Goal: Transaction & Acquisition: Purchase product/service

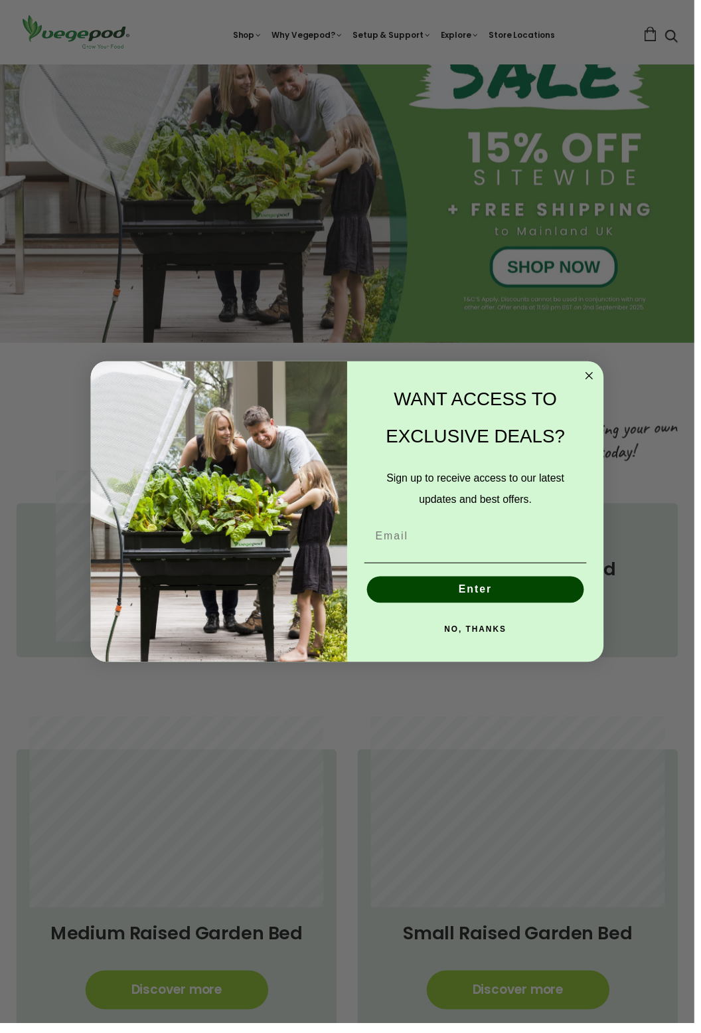
scroll to position [171, 0]
click at [598, 387] on circle "Close dialog" at bounding box center [595, 379] width 15 height 15
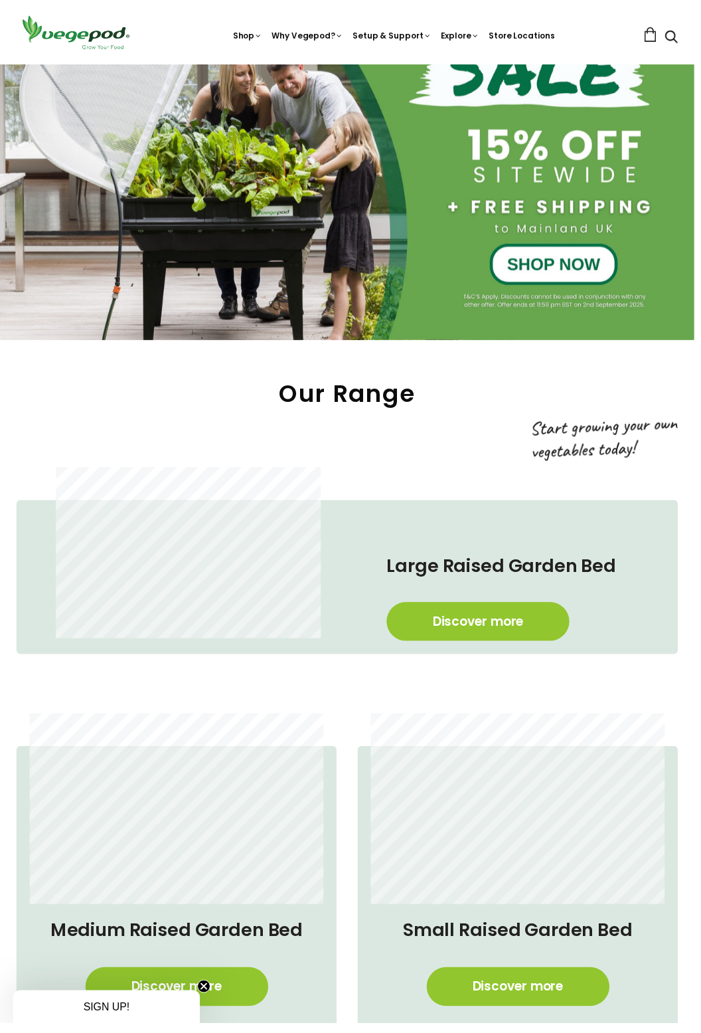
scroll to position [177, 0]
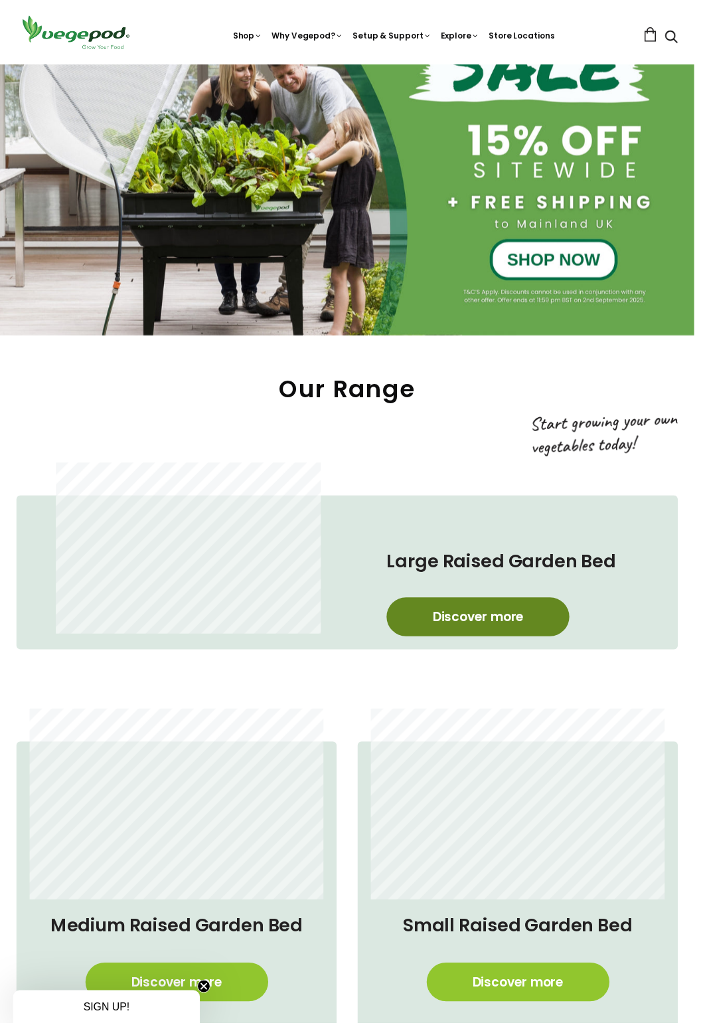
click at [485, 622] on link "Discover more" at bounding box center [483, 622] width 185 height 39
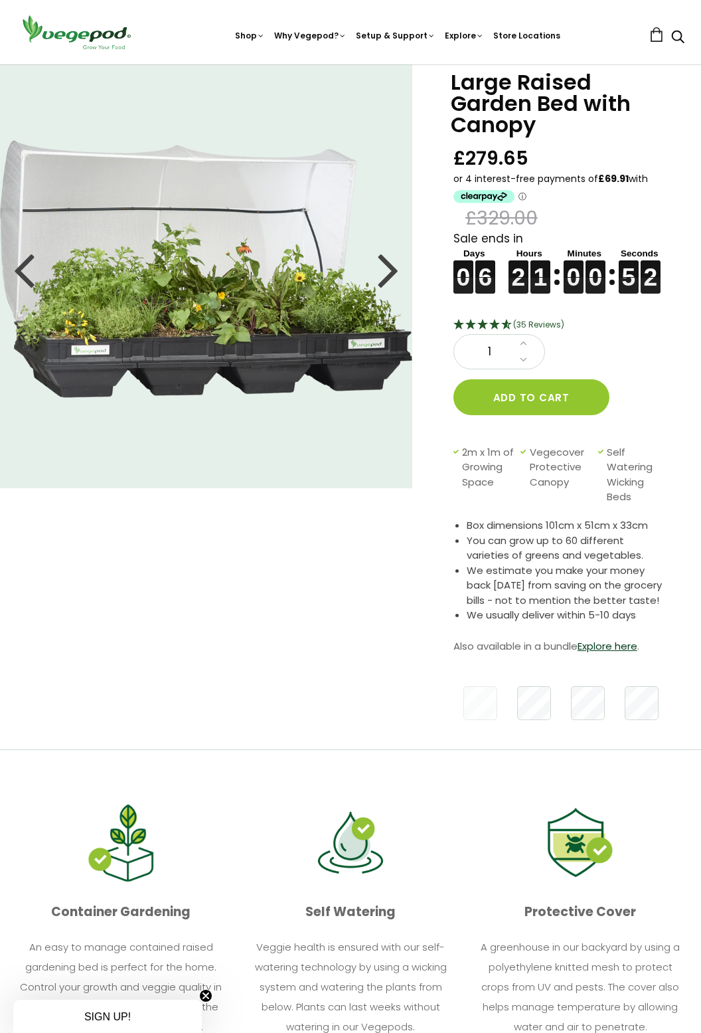
scroll to position [45, 0]
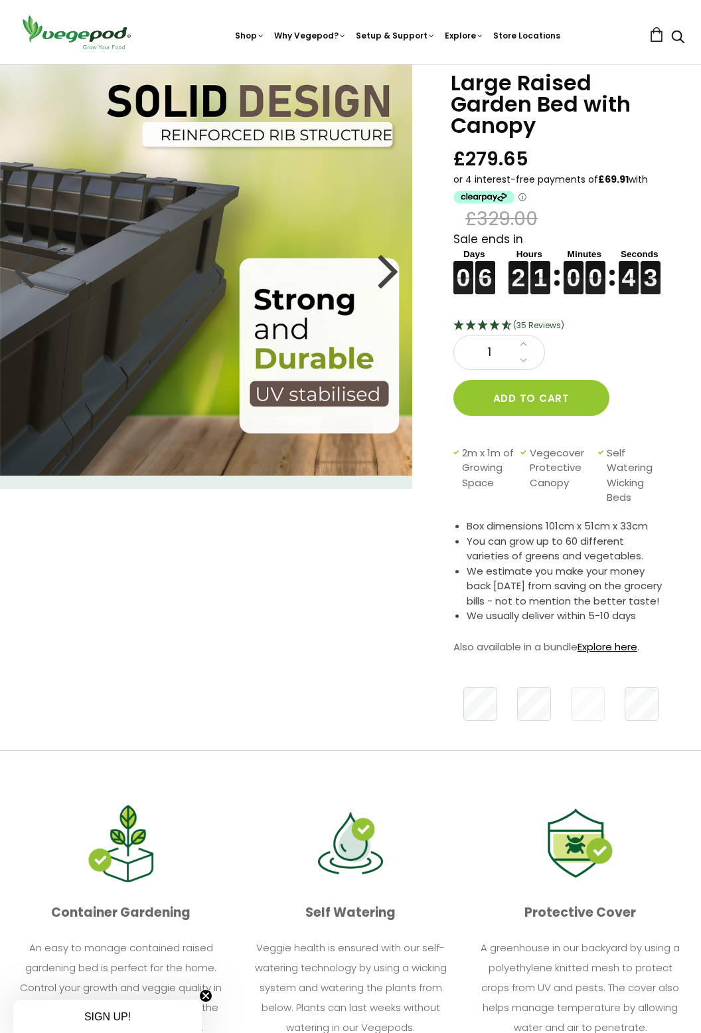
click at [612, 654] on link "Explore here" at bounding box center [608, 647] width 60 height 14
